Goal: Task Accomplishment & Management: Manage account settings

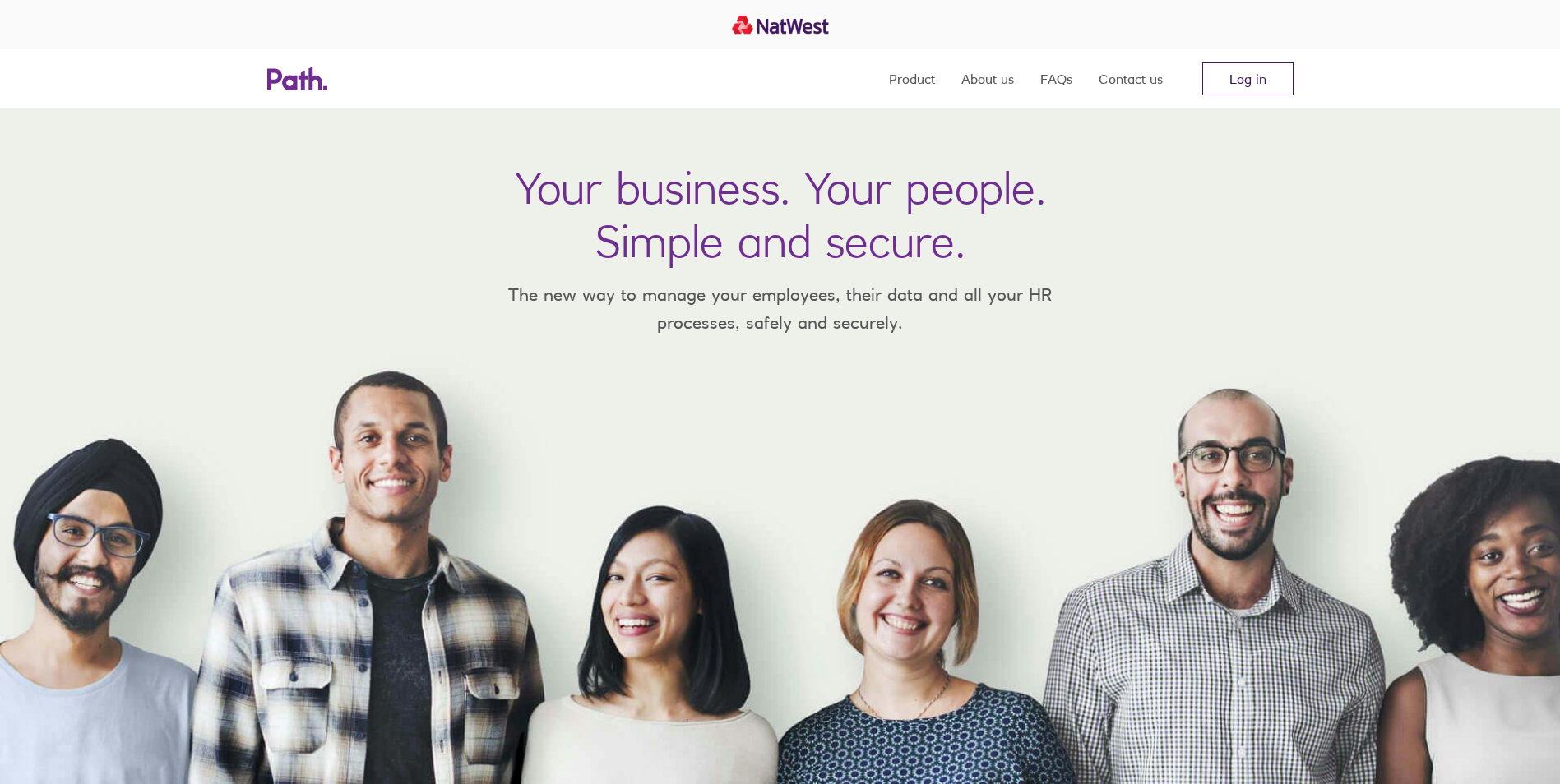
click at [1253, 79] on link "Log in" at bounding box center [1247, 79] width 91 height 33
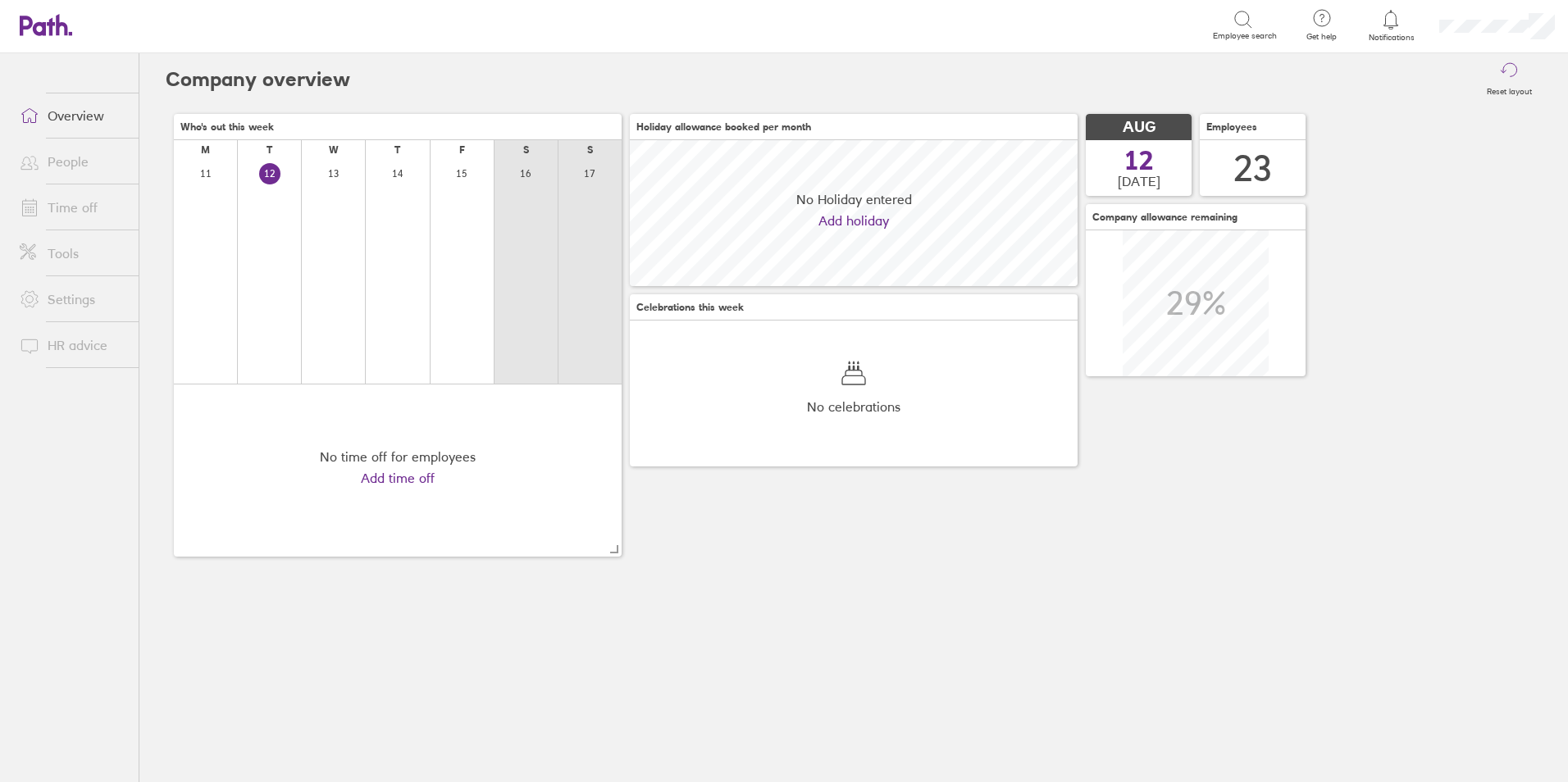
scroll to position [146, 448]
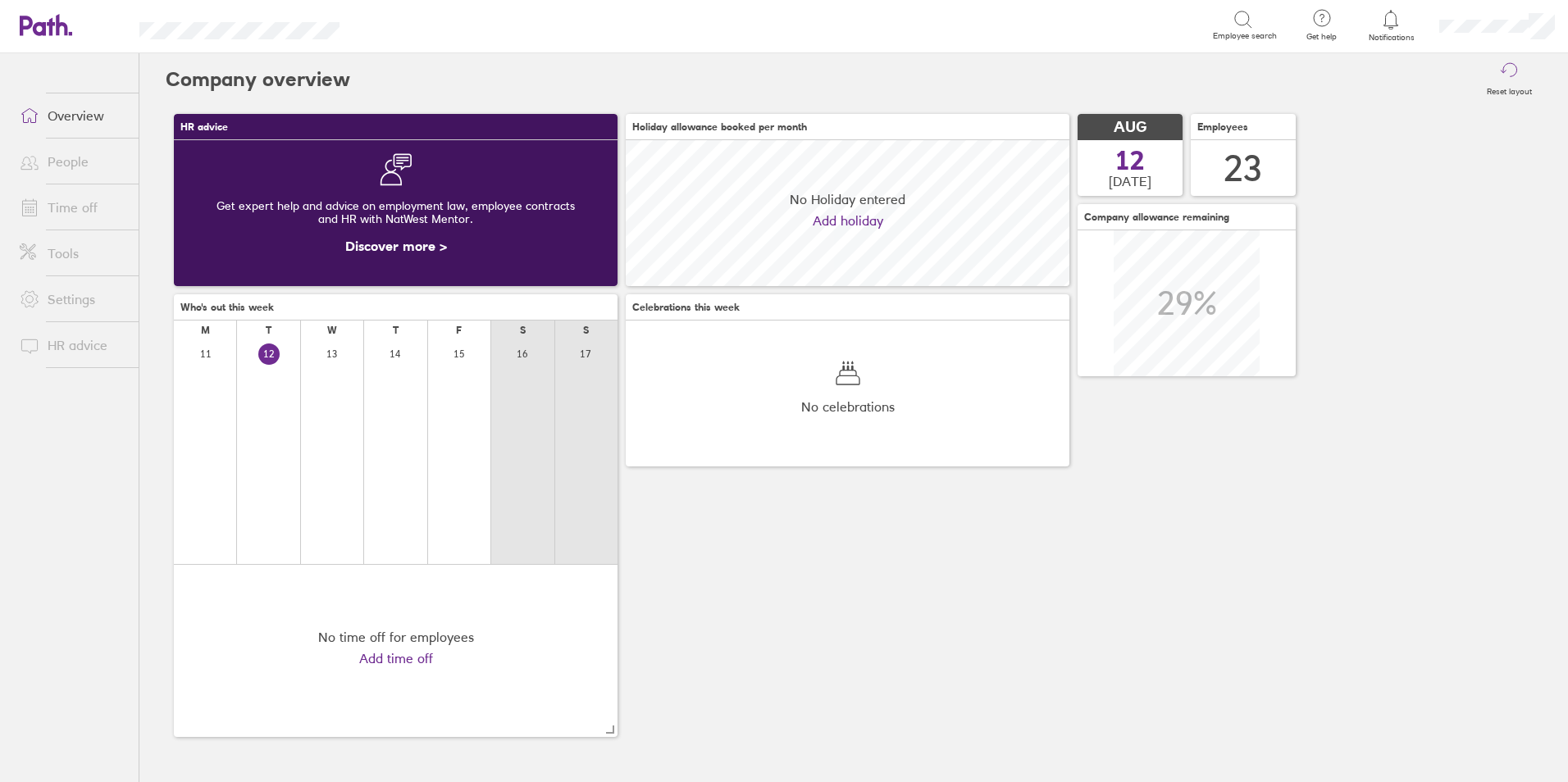
scroll to position [146, 444]
click at [76, 202] on link "Time off" at bounding box center [73, 208] width 132 height 33
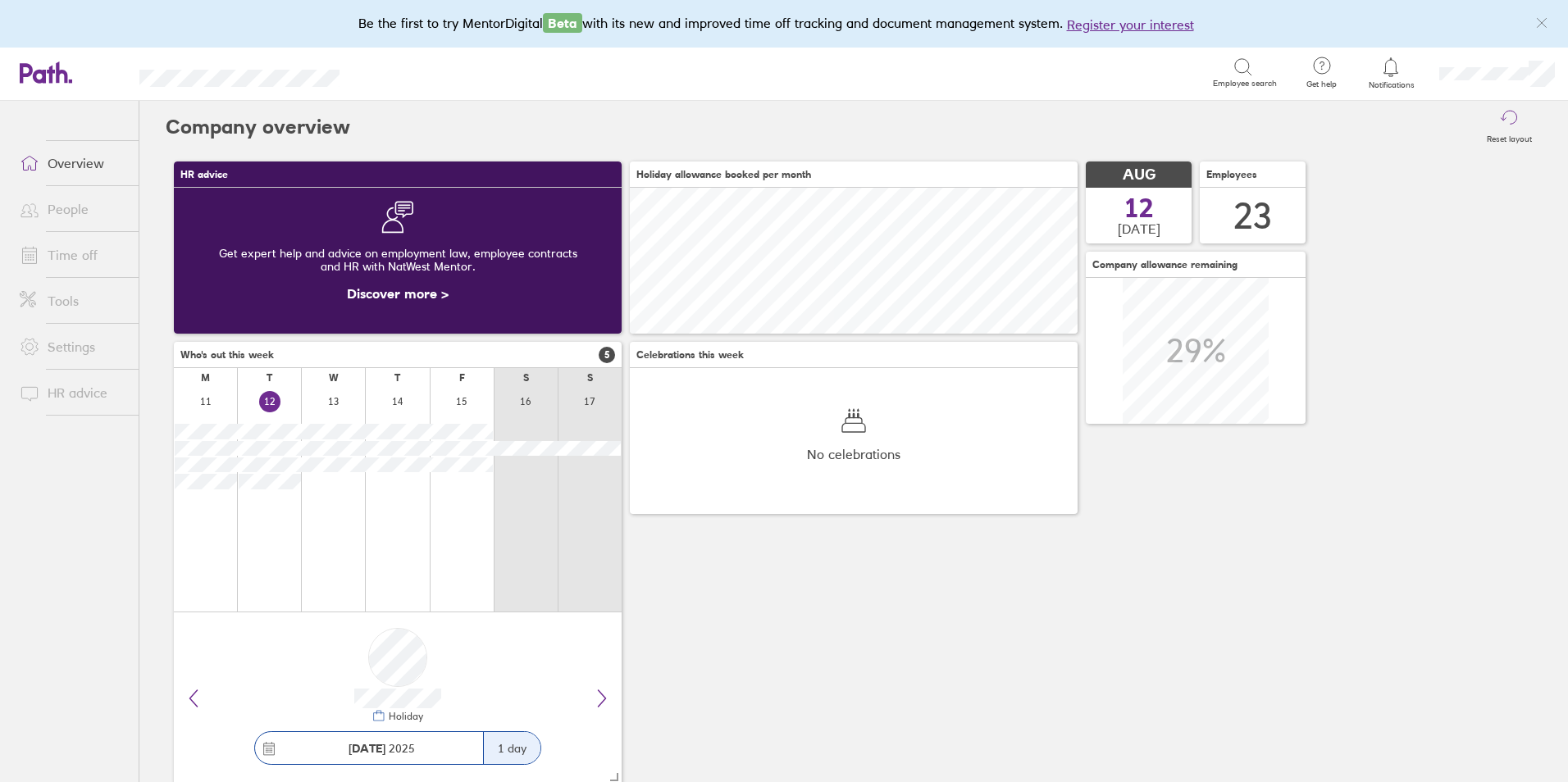
click at [87, 210] on link "People" at bounding box center [73, 210] width 132 height 33
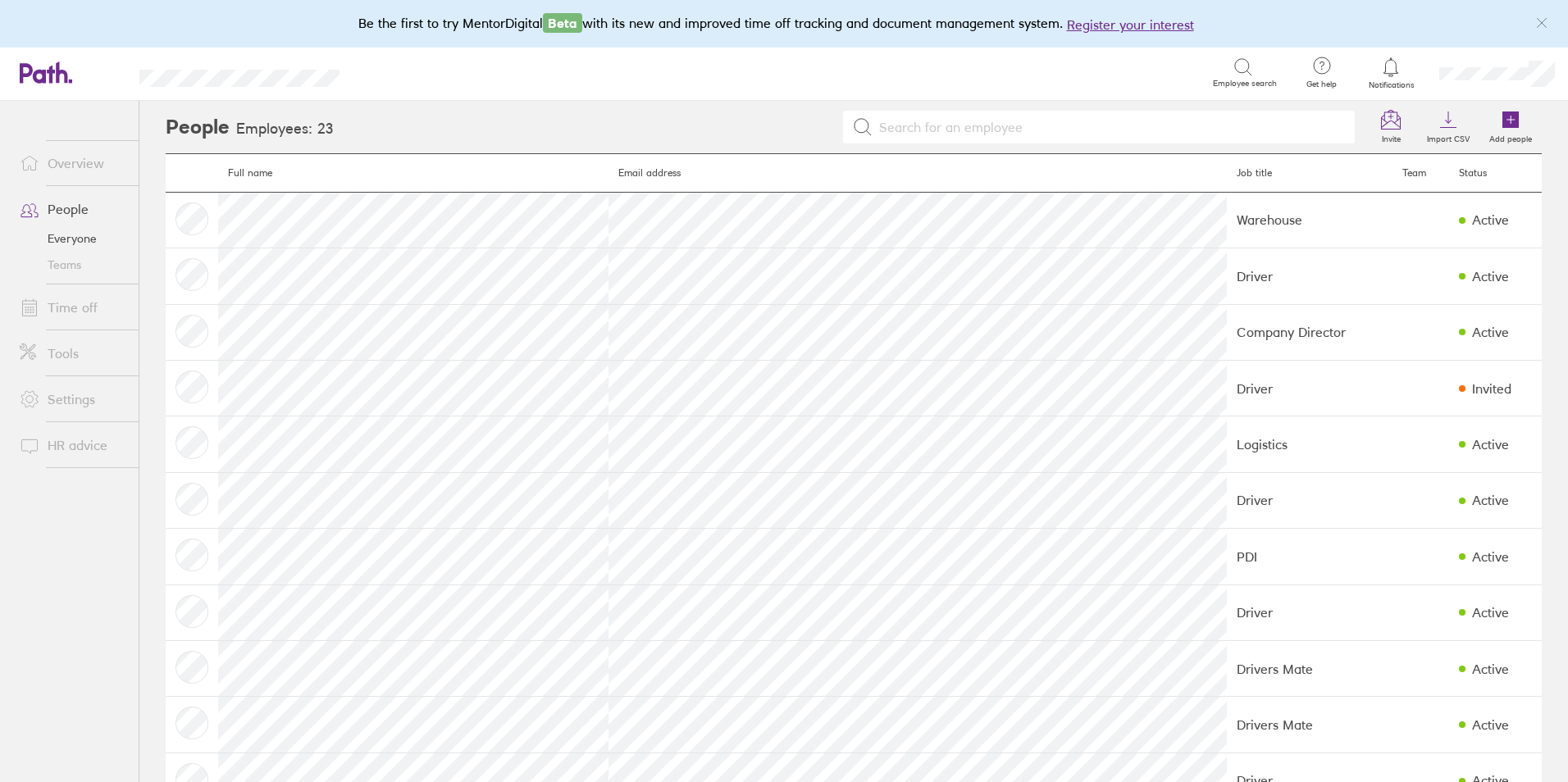
scroll to position [656, 0]
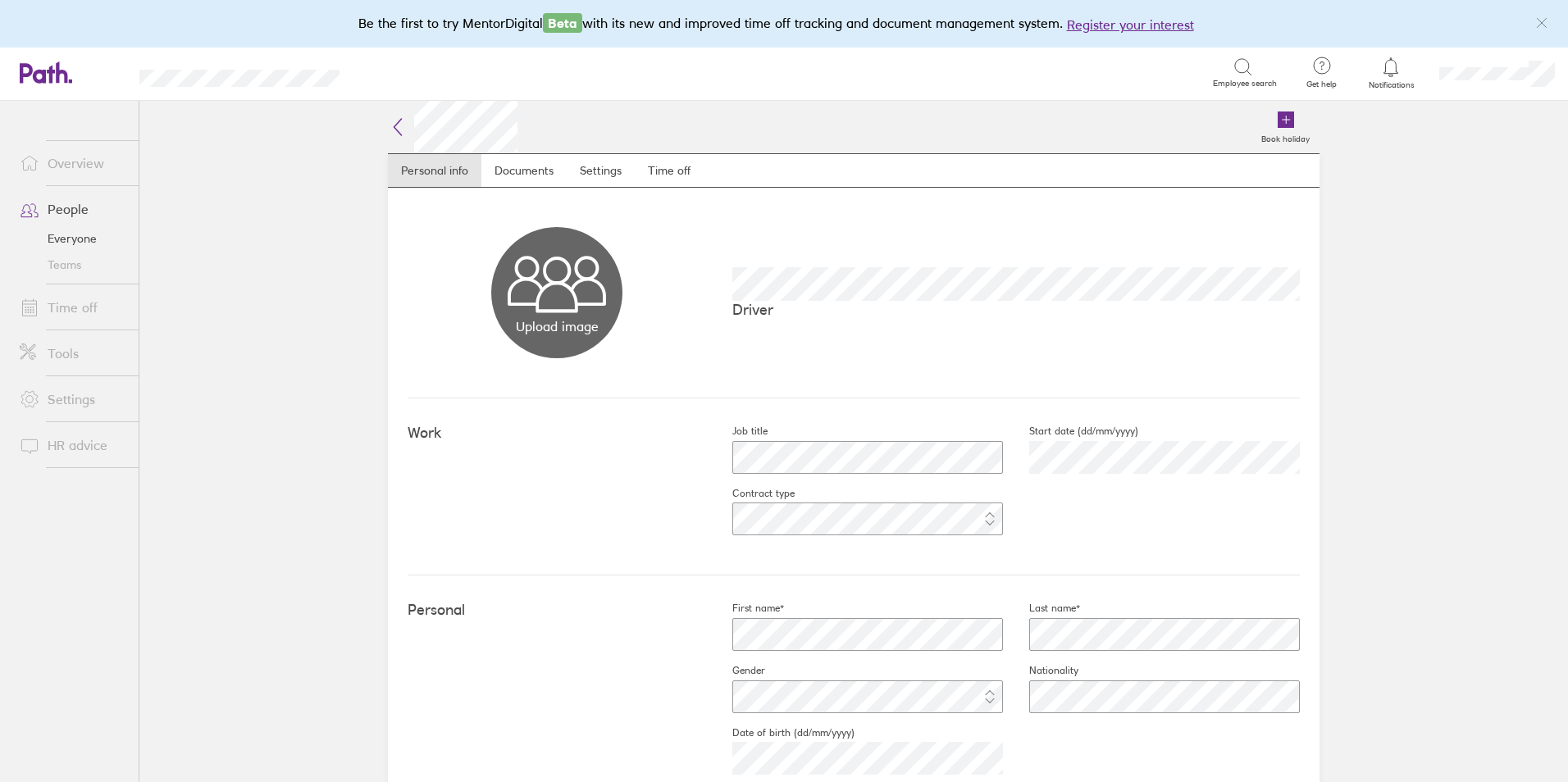
click at [80, 321] on link "Time off" at bounding box center [73, 307] width 132 height 33
